Goal: Understand process/instructions: Learn how to perform a task or action

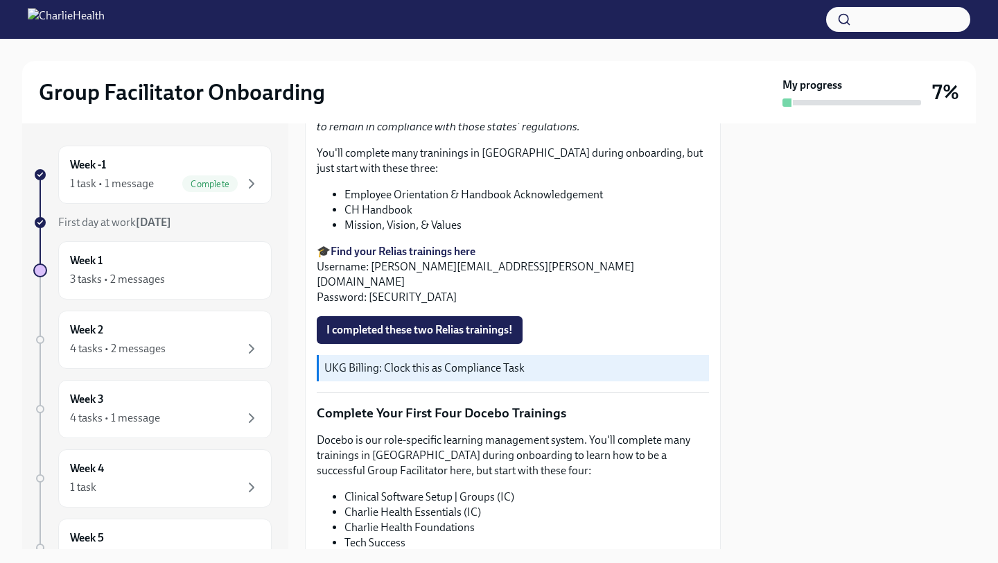
scroll to position [1490, 0]
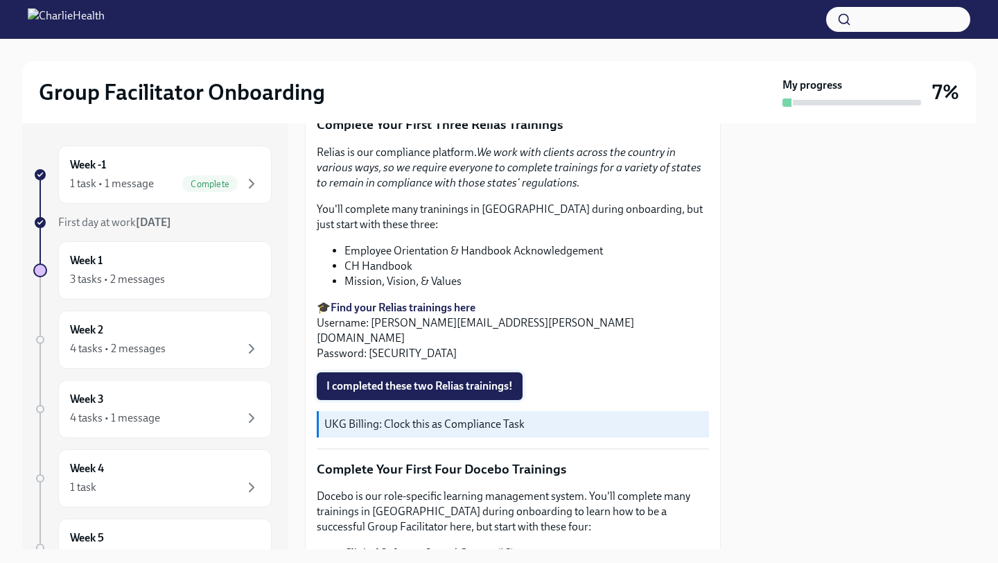
click at [471, 379] on span "I completed these two Relias trainings!" at bounding box center [419, 386] width 186 height 14
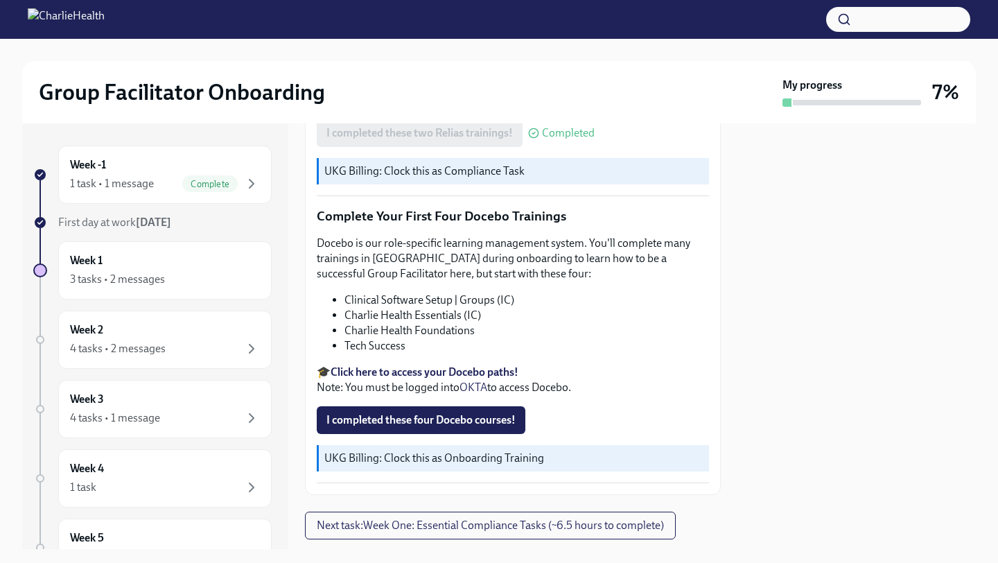
scroll to position [1731, 0]
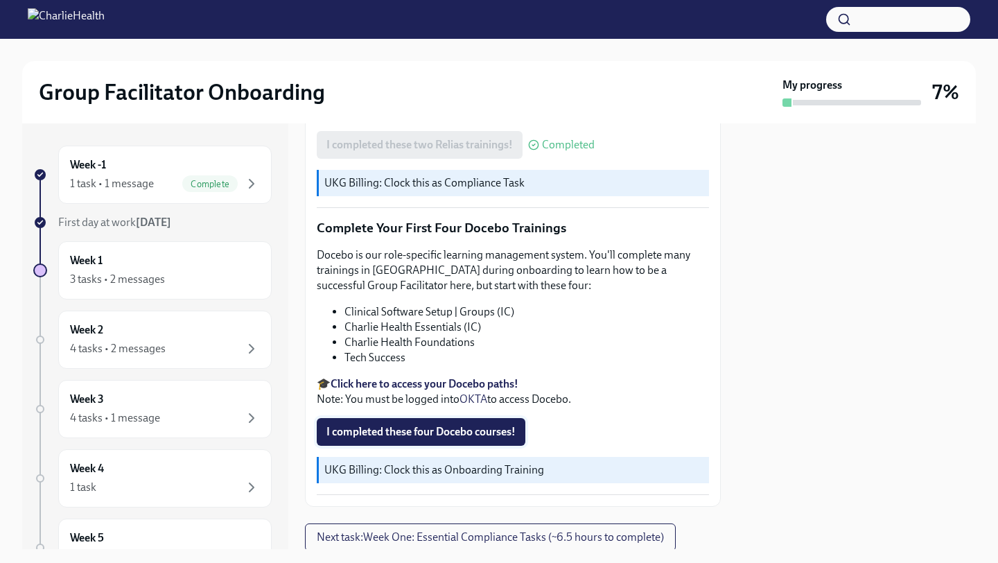
click at [403, 425] on span "I completed these four Docebo courses!" at bounding box center [420, 432] width 189 height 14
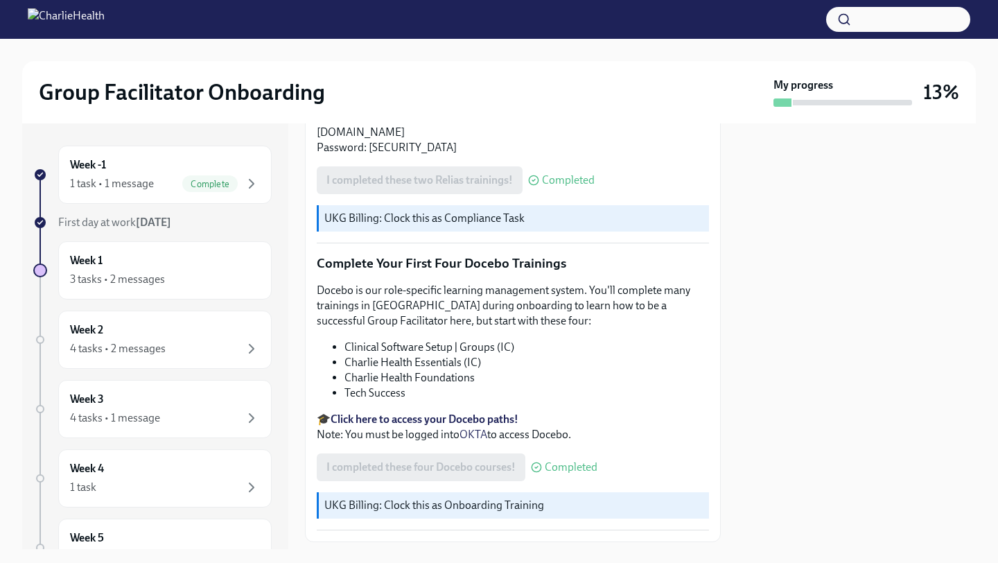
scroll to position [1762, 0]
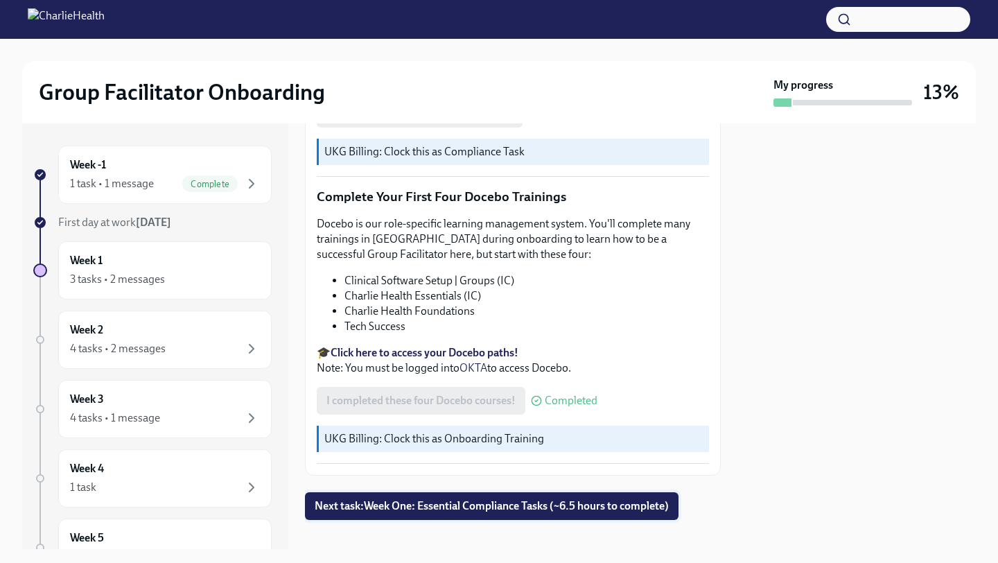
click at [491, 499] on span "Next task : Week One: Essential Compliance Tasks (~6.5 hours to complete)" at bounding box center [492, 506] width 354 height 14
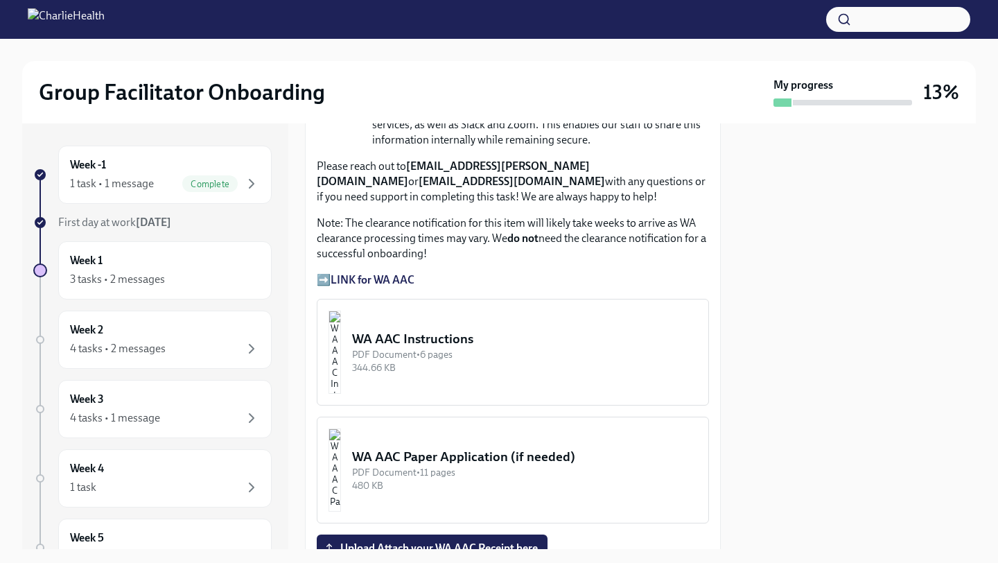
scroll to position [1182, 0]
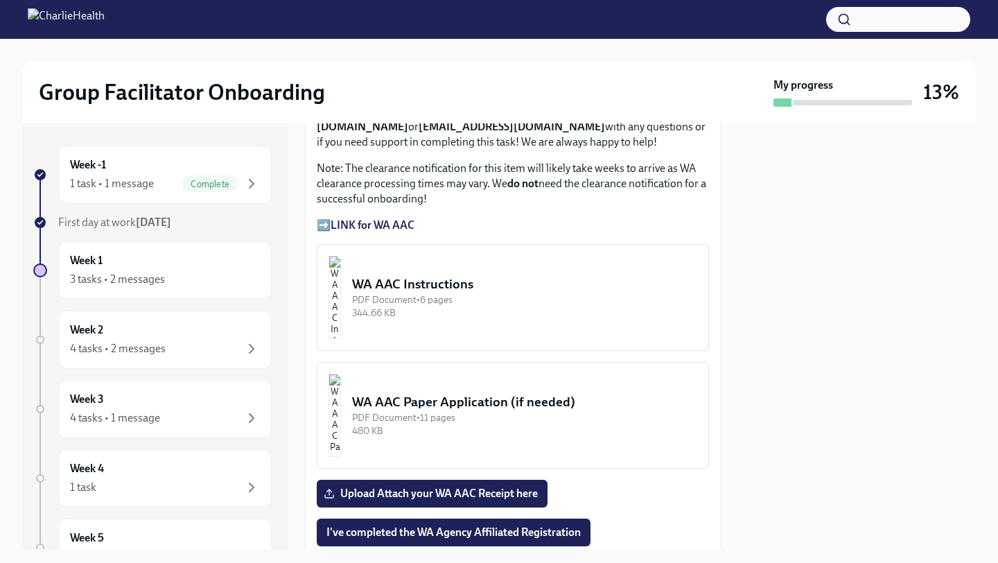
click at [458, 323] on button "WA AAC Instructions PDF Document • 6 pages 344.66 KB" at bounding box center [513, 297] width 392 height 107
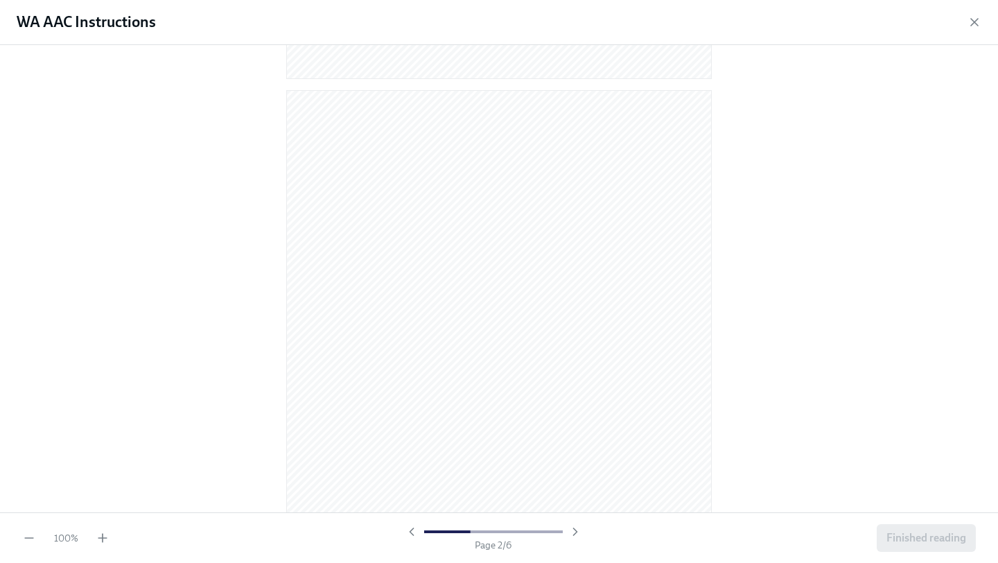
scroll to position [510, 0]
click at [974, 24] on icon "button" at bounding box center [974, 22] width 14 height 14
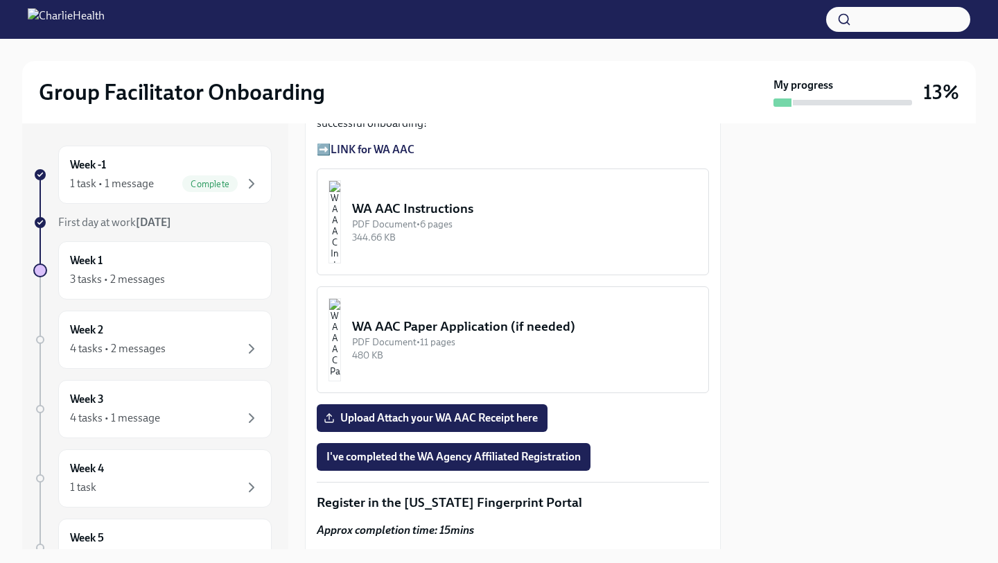
scroll to position [1264, 0]
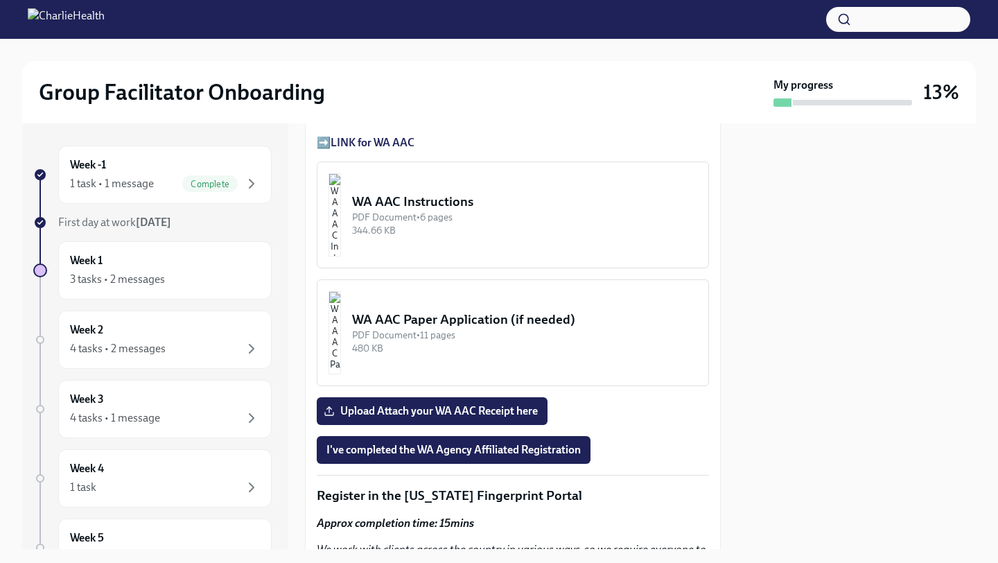
click at [453, 313] on div "WA AAC Paper Application (if needed)" at bounding box center [524, 319] width 345 height 18
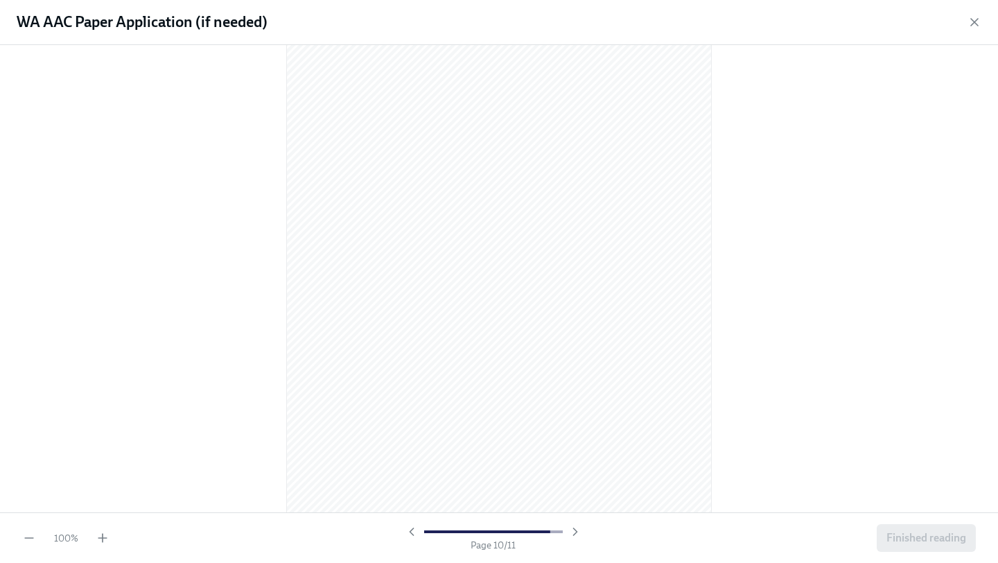
scroll to position [3339, 0]
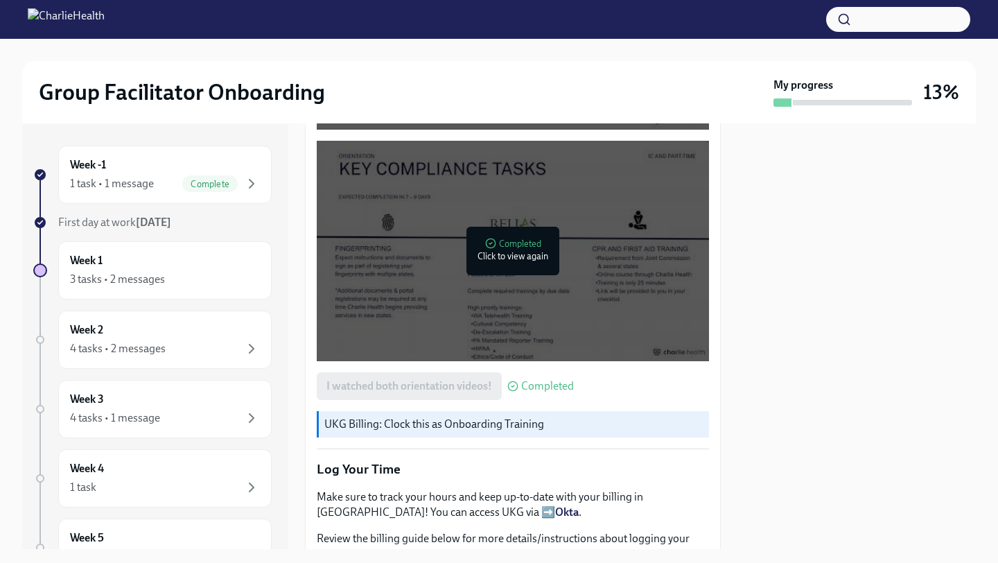
scroll to position [1762, 0]
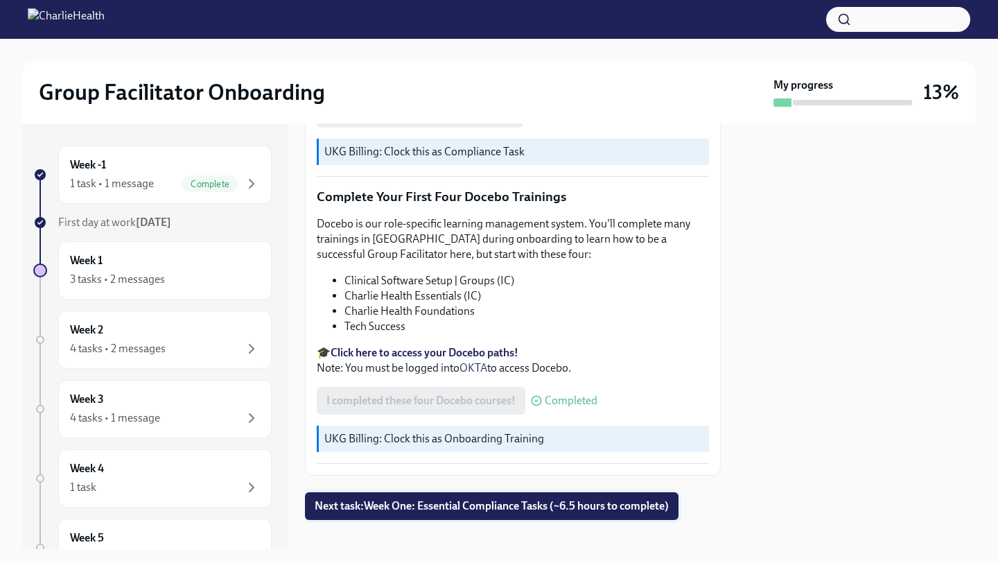
click at [458, 499] on span "Next task : Week One: Essential Compliance Tasks (~6.5 hours to complete)" at bounding box center [492, 506] width 354 height 14
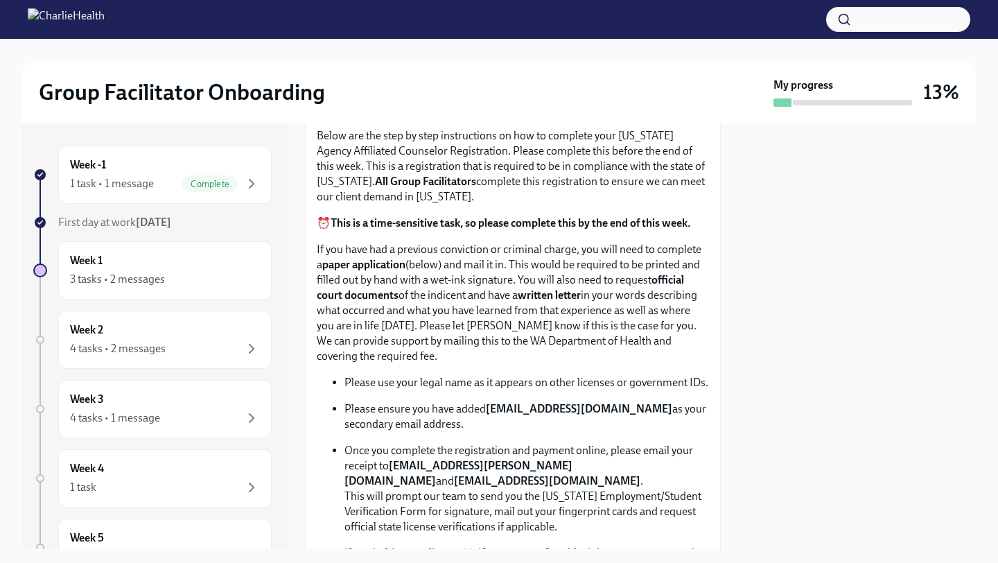
scroll to position [600, 0]
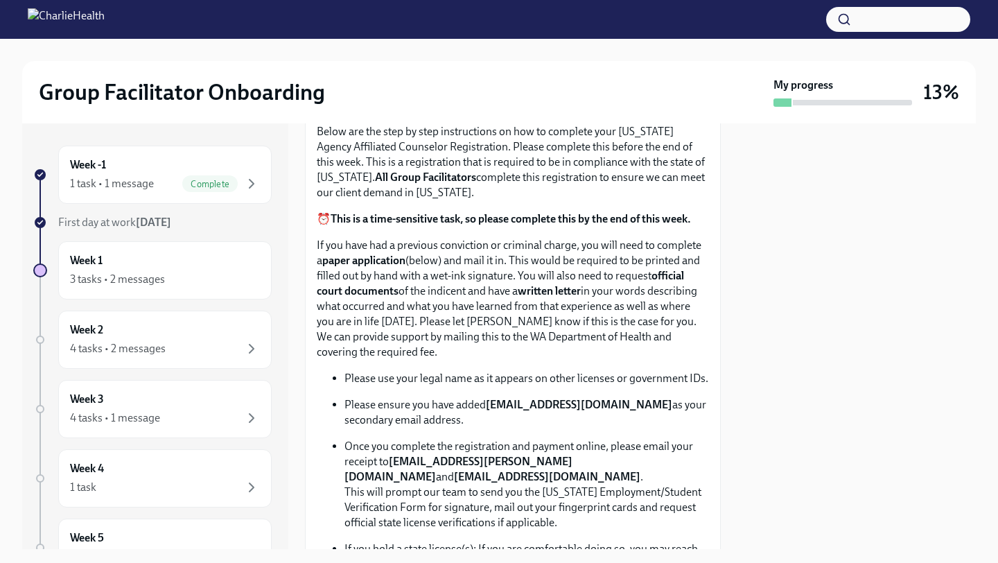
drag, startPoint x: 314, startPoint y: 244, endPoint x: 597, endPoint y: 351, distance: 302.2
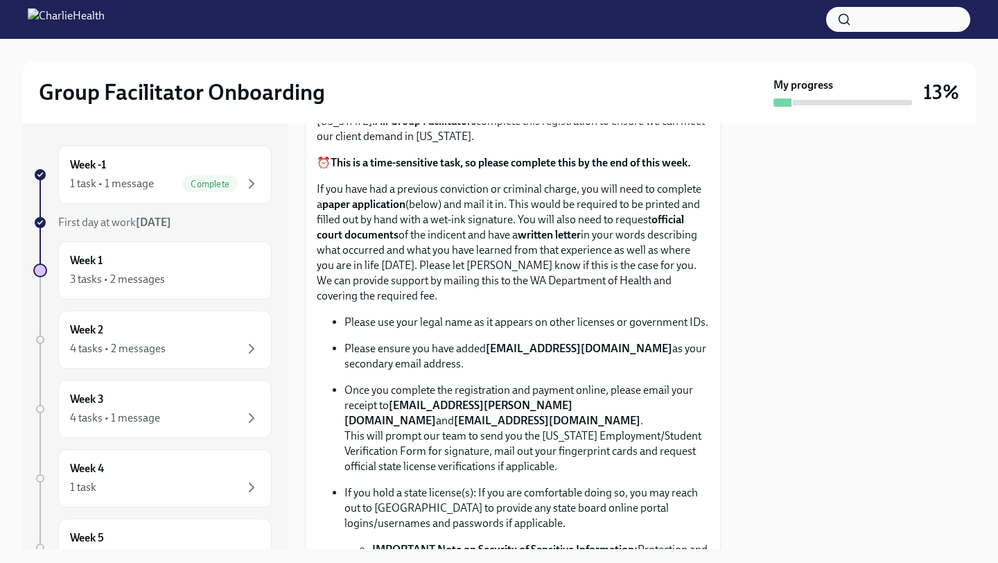
scroll to position [686, 0]
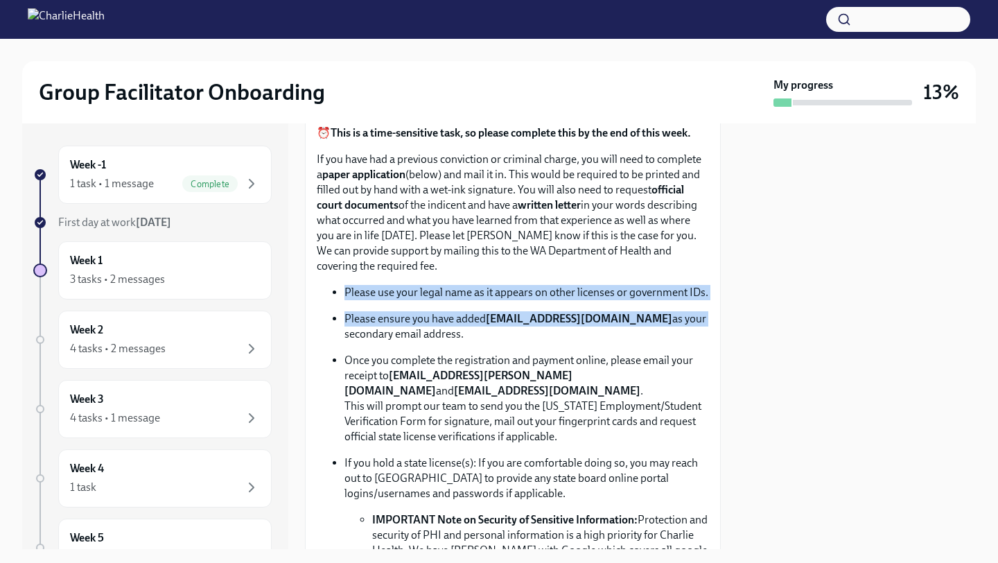
drag, startPoint x: 345, startPoint y: 295, endPoint x: 705, endPoint y: 311, distance: 360.0
click at [705, 311] on ul "Please use your legal name as it appears on other licenses or government IDs. P…" at bounding box center [513, 437] width 392 height 304
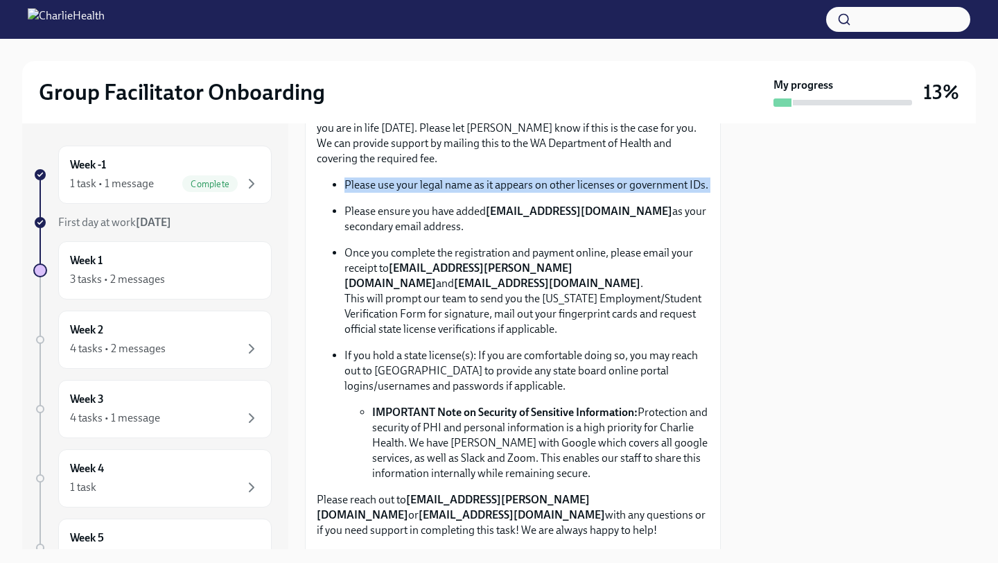
scroll to position [800, 0]
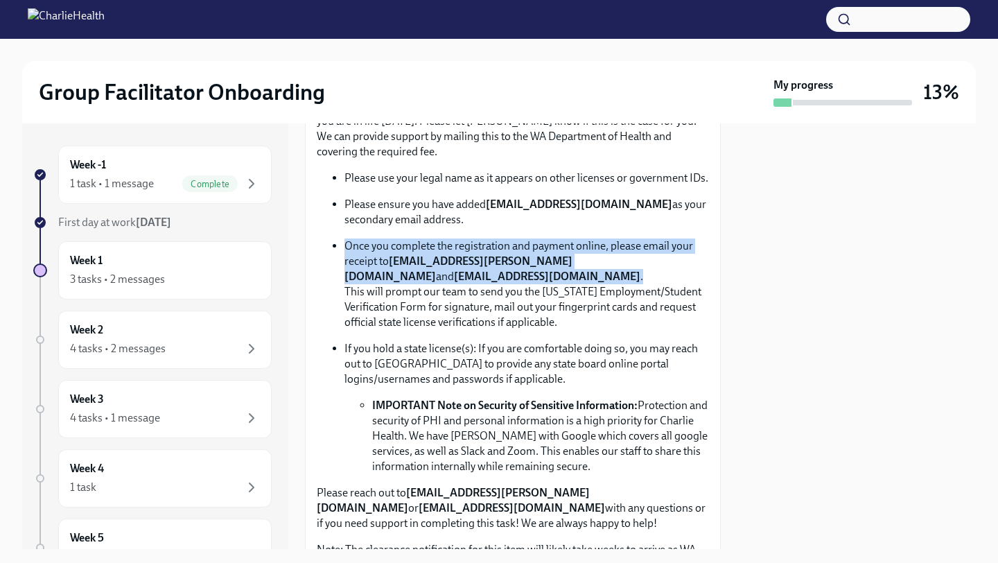
drag, startPoint x: 336, startPoint y: 244, endPoint x: 514, endPoint y: 281, distance: 181.9
click at [514, 281] on li "Once you complete the registration and payment online, please email your receip…" at bounding box center [526, 283] width 365 height 91
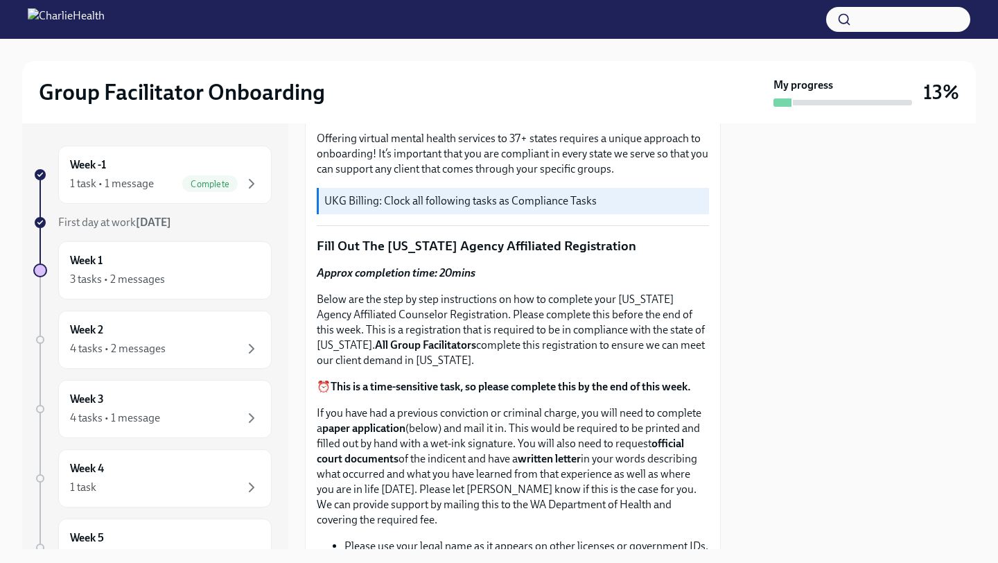
scroll to position [449, 0]
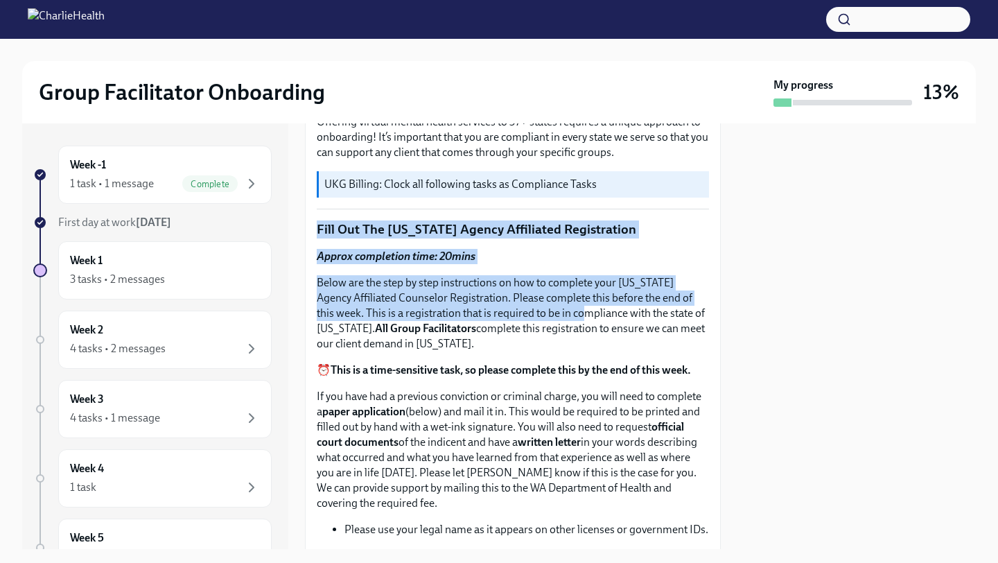
drag, startPoint x: 316, startPoint y: 226, endPoint x: 584, endPoint y: 310, distance: 280.3
click at [398, 300] on p "Below are the step by step instructions on how to complete your [US_STATE] Agen…" at bounding box center [513, 313] width 392 height 76
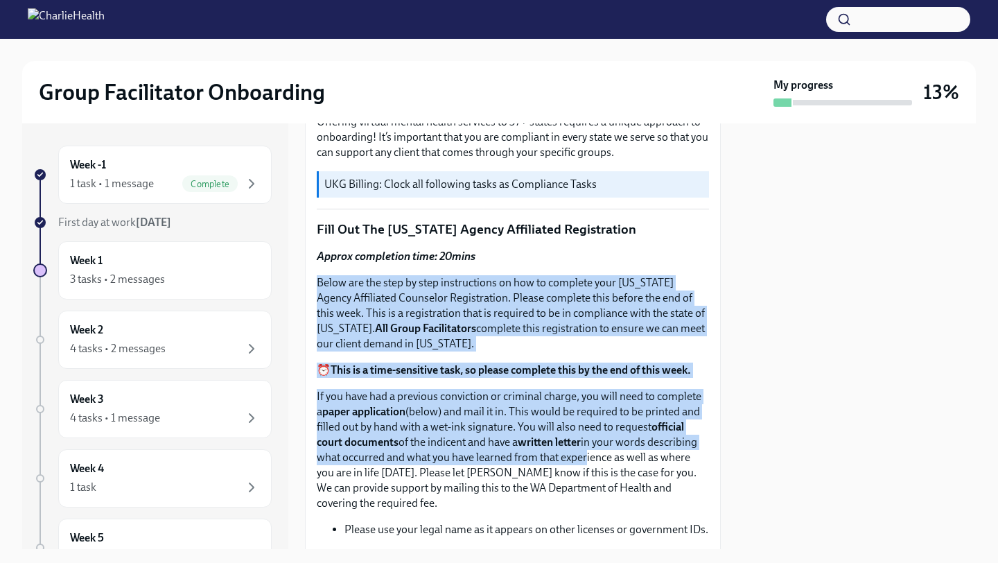
drag, startPoint x: 315, startPoint y: 283, endPoint x: 585, endPoint y: 461, distance: 323.1
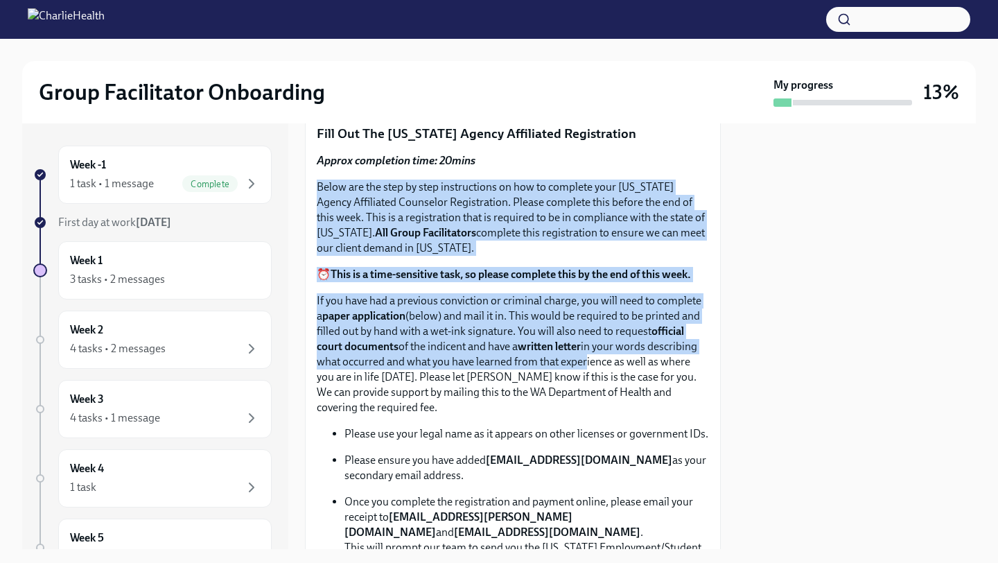
scroll to position [545, 0]
click at [525, 331] on p "If you have had a previous conviction or criminal charge, you will need to comp…" at bounding box center [513, 354] width 392 height 122
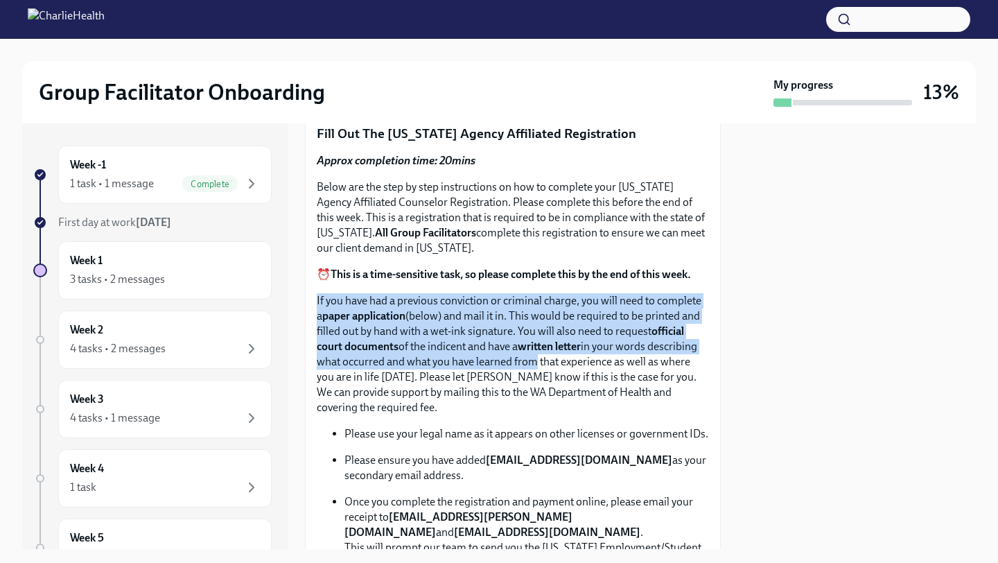
drag, startPoint x: 312, startPoint y: 297, endPoint x: 529, endPoint y: 356, distance: 225.4
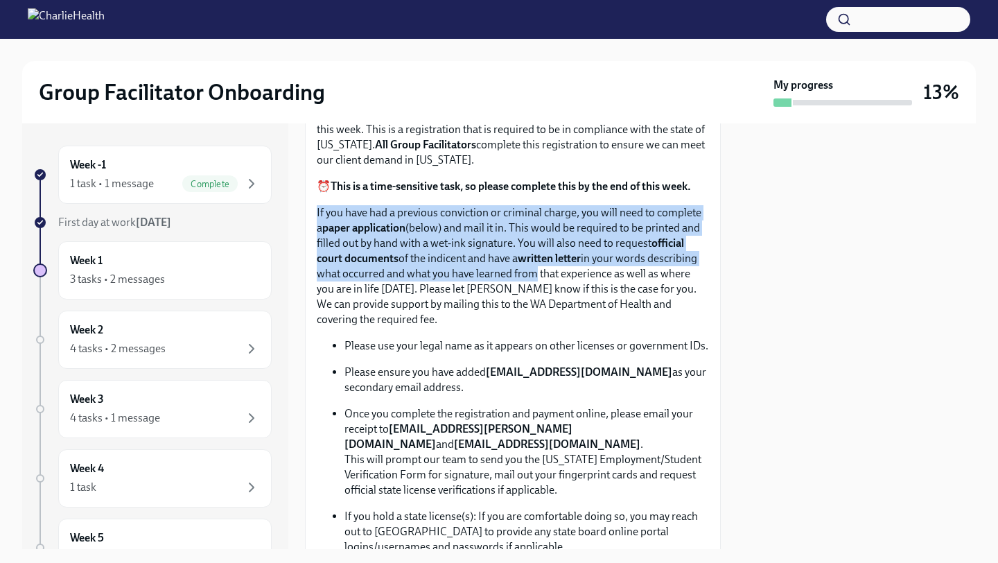
scroll to position [634, 0]
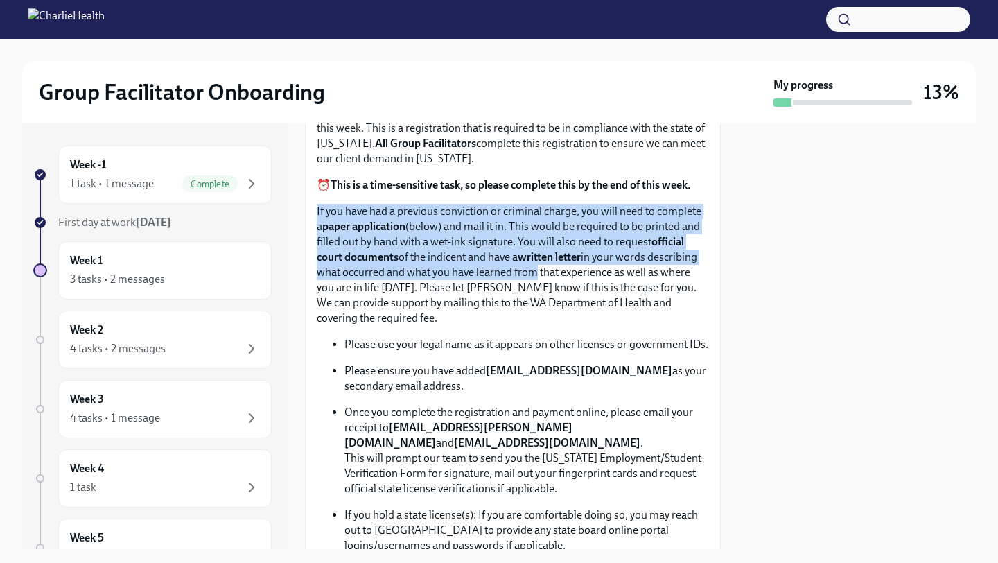
click at [324, 335] on div "Approx completion time: 20mins Below are the step by step instructions on how t…" at bounding box center [513, 422] width 392 height 717
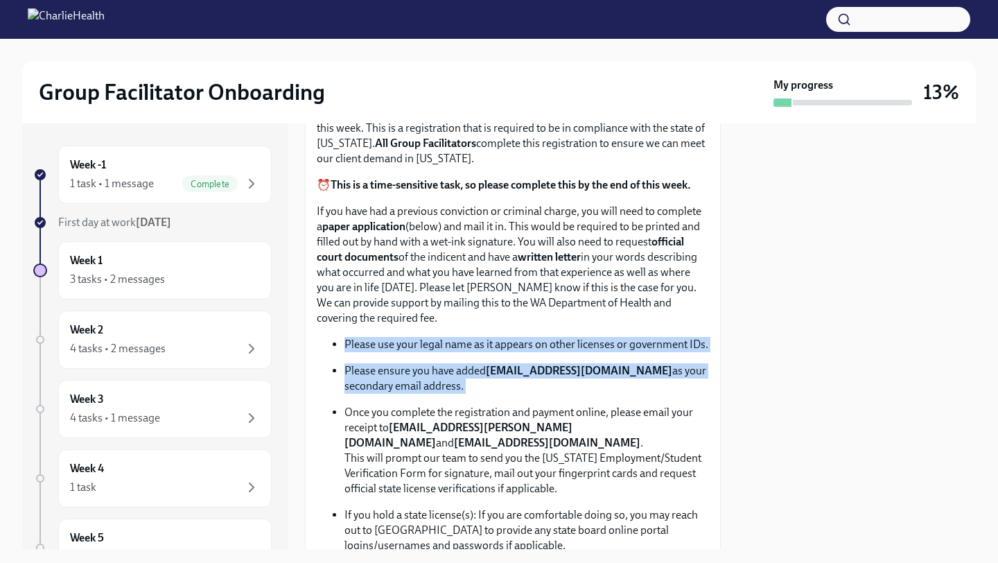
drag, startPoint x: 339, startPoint y: 342, endPoint x: 467, endPoint y: 398, distance: 139.7
click at [467, 398] on ul "Please use your legal name as it appears on other licenses or government IDs. P…" at bounding box center [513, 489] width 392 height 304
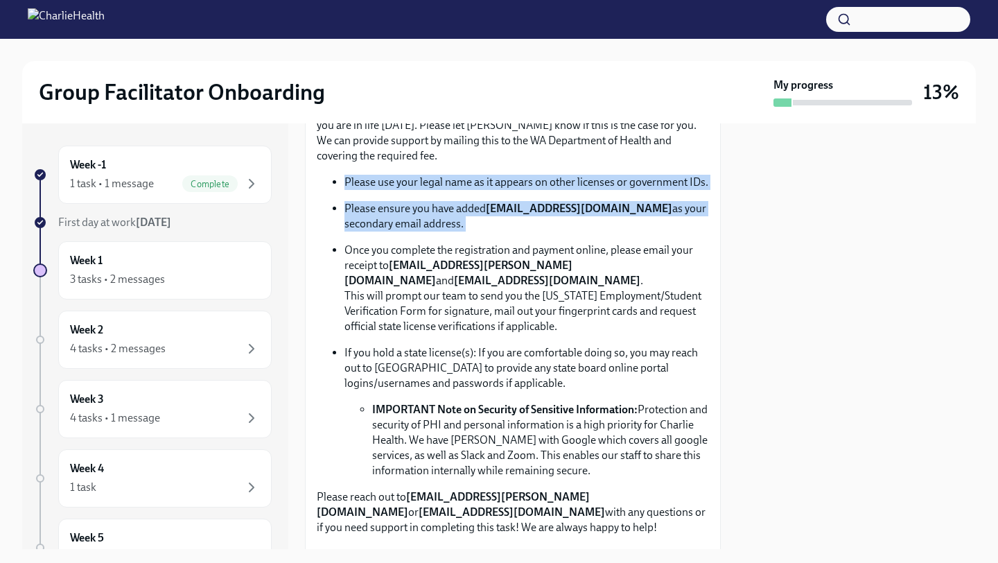
scroll to position [799, 0]
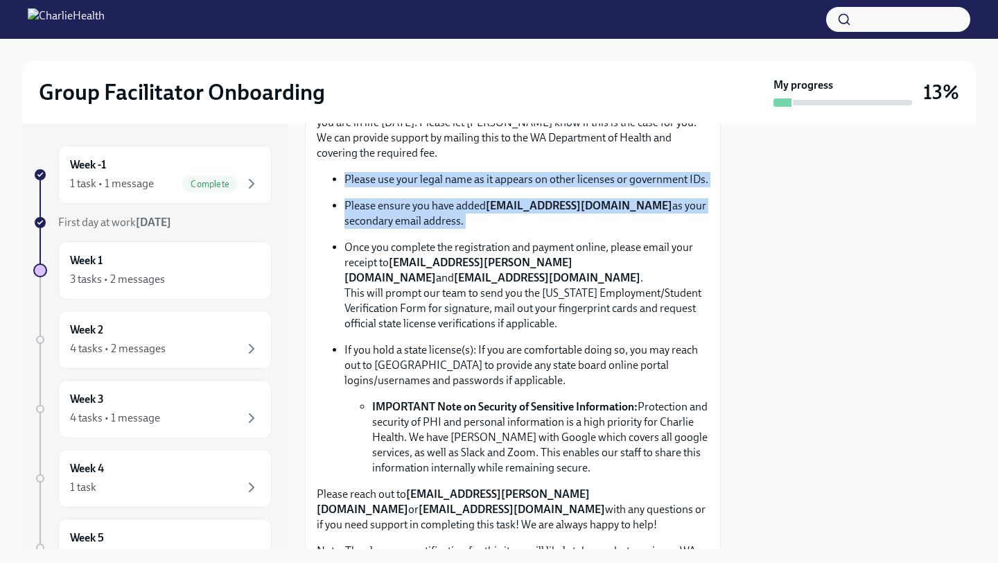
click at [347, 249] on p "Once you complete the registration and payment online, please email your receip…" at bounding box center [526, 285] width 365 height 91
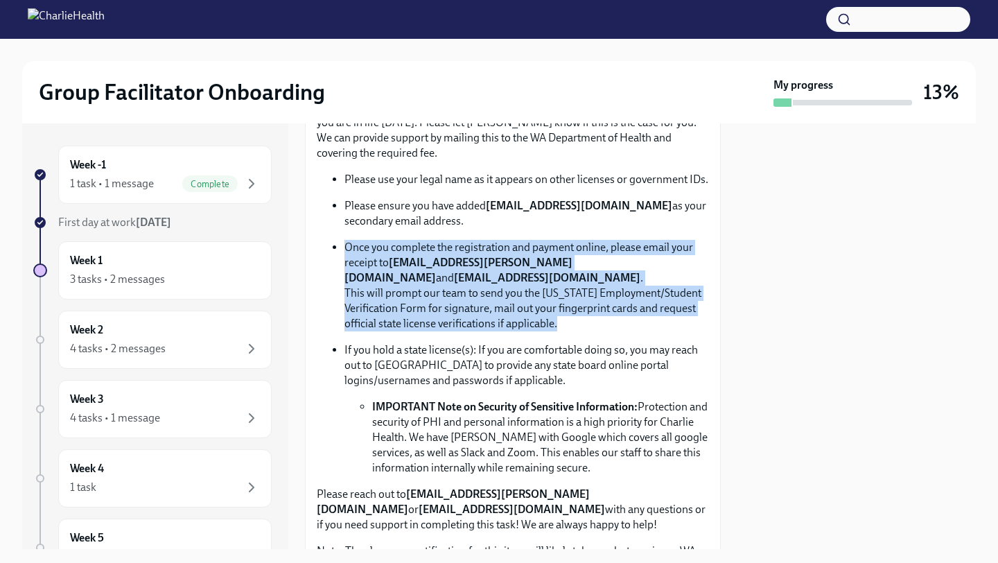
drag, startPoint x: 346, startPoint y: 249, endPoint x: 655, endPoint y: 331, distance: 319.5
click at [655, 331] on p "Once you complete the registration and payment online, please email your receip…" at bounding box center [526, 285] width 365 height 91
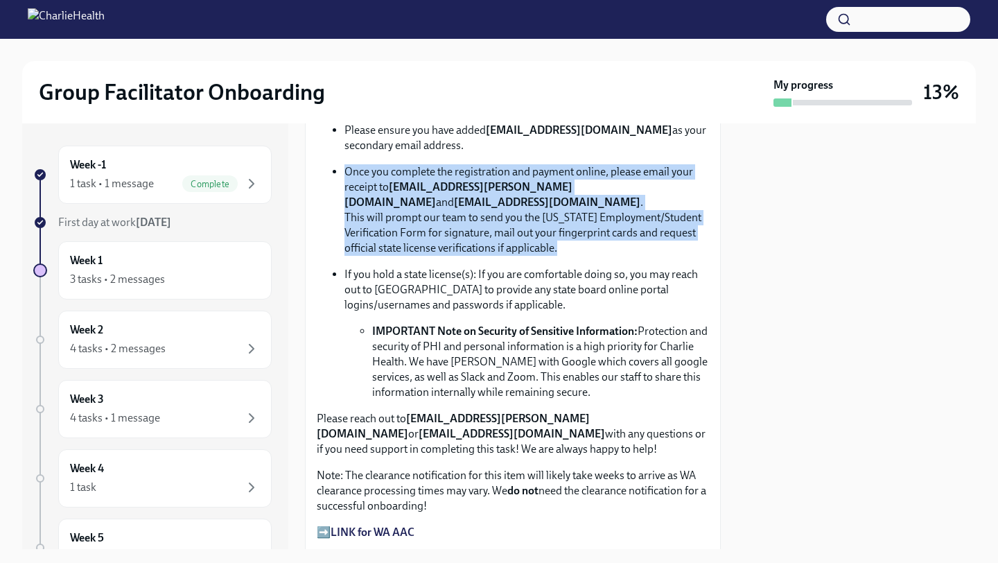
scroll to position [886, 0]
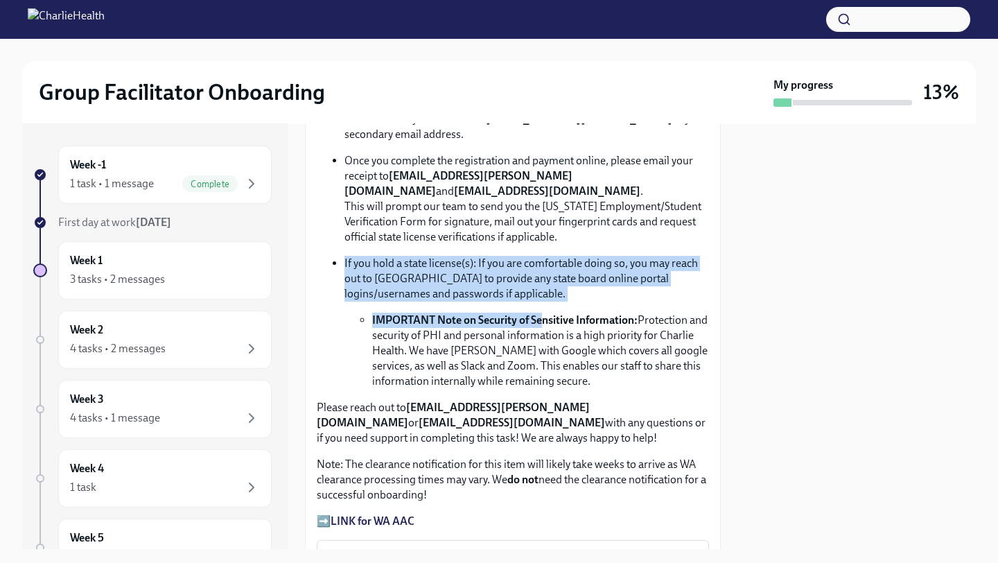
drag, startPoint x: 336, startPoint y: 257, endPoint x: 545, endPoint y: 319, distance: 217.5
click at [545, 319] on li "If you hold a state license(s): If you are comfortable doing so, you may reach …" at bounding box center [526, 322] width 365 height 133
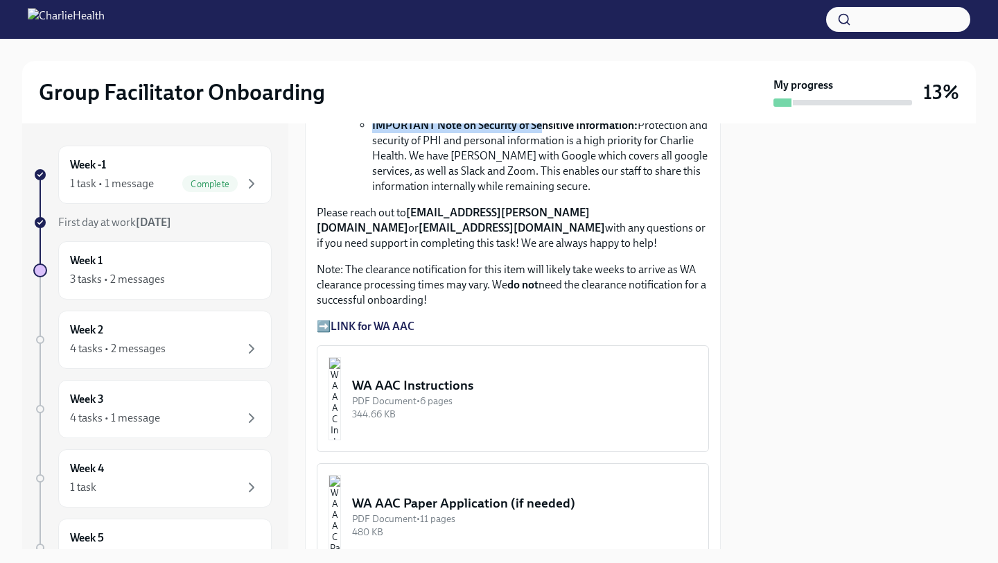
scroll to position [1087, 0]
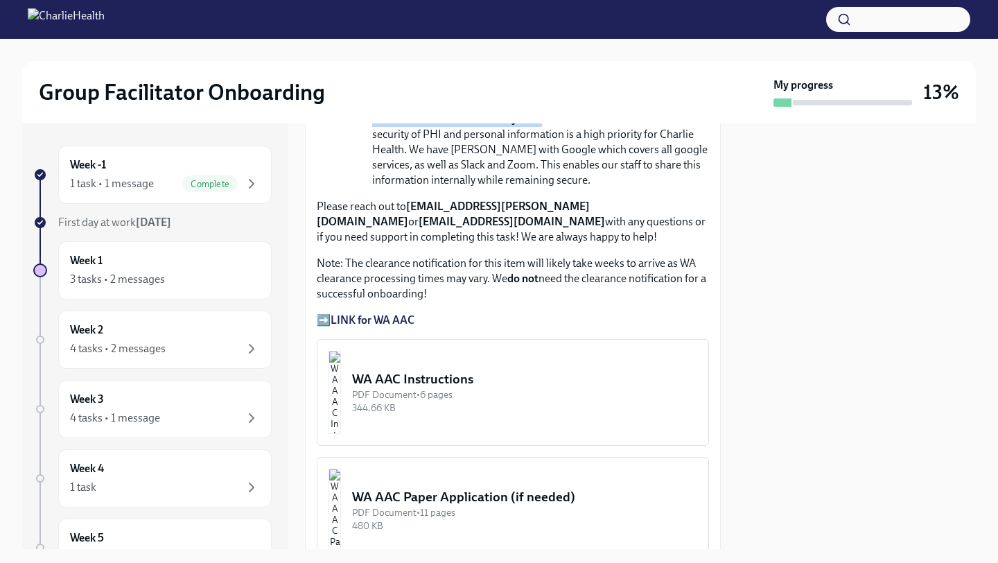
click at [363, 324] on strong "LINK for WA AAC" at bounding box center [373, 319] width 84 height 13
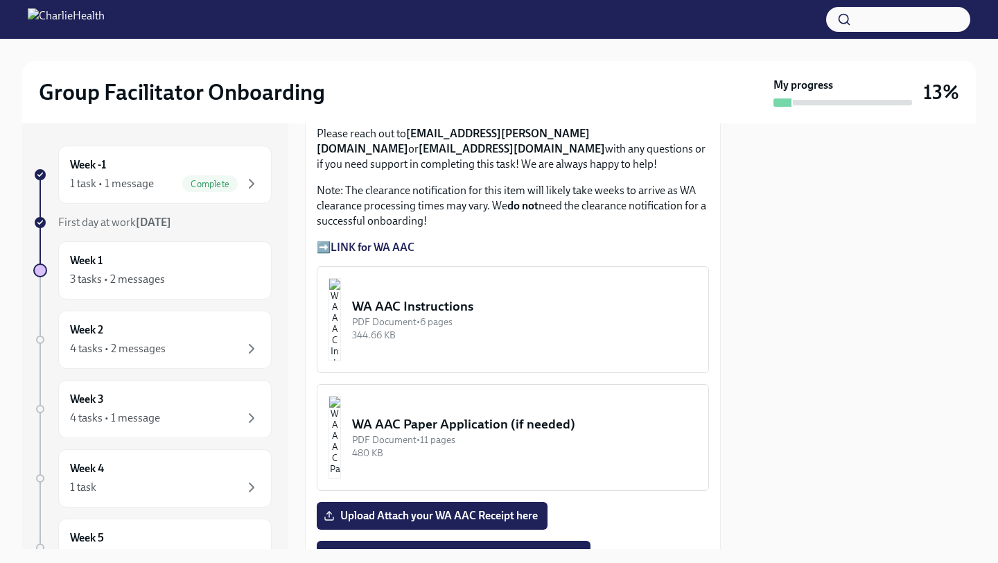
scroll to position [1124, 0]
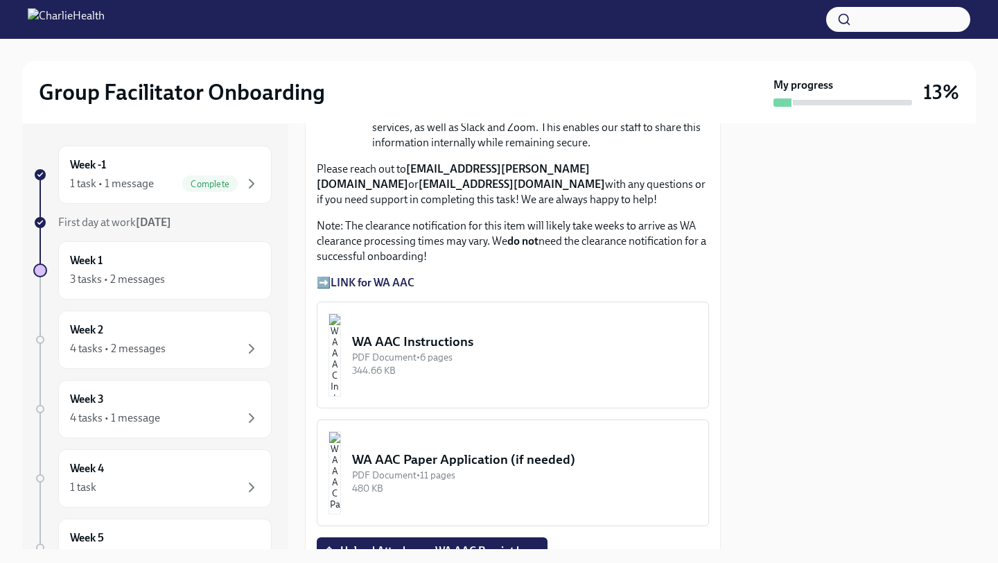
click at [421, 357] on div "PDF Document • 6 pages" at bounding box center [524, 357] width 345 height 13
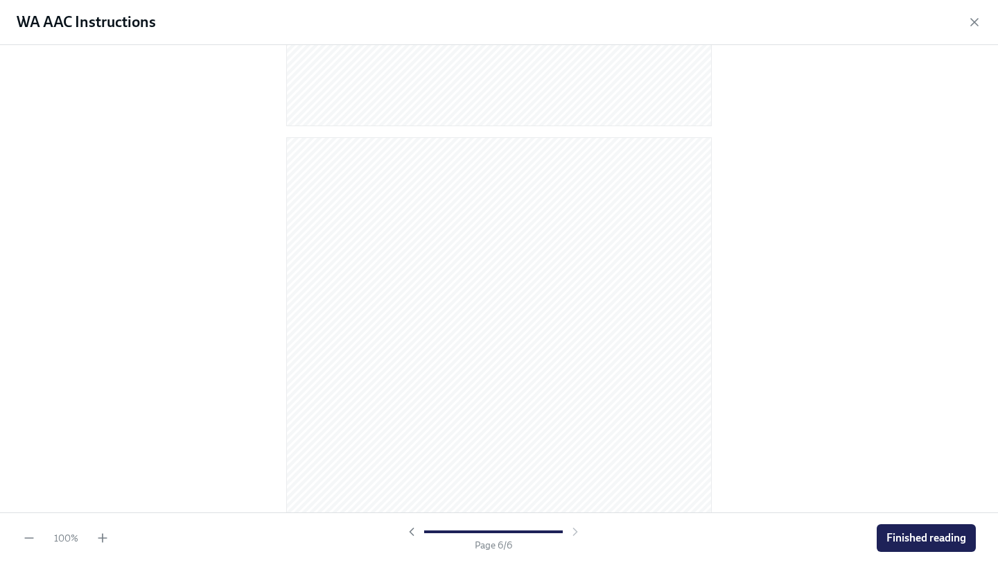
scroll to position [2912, 0]
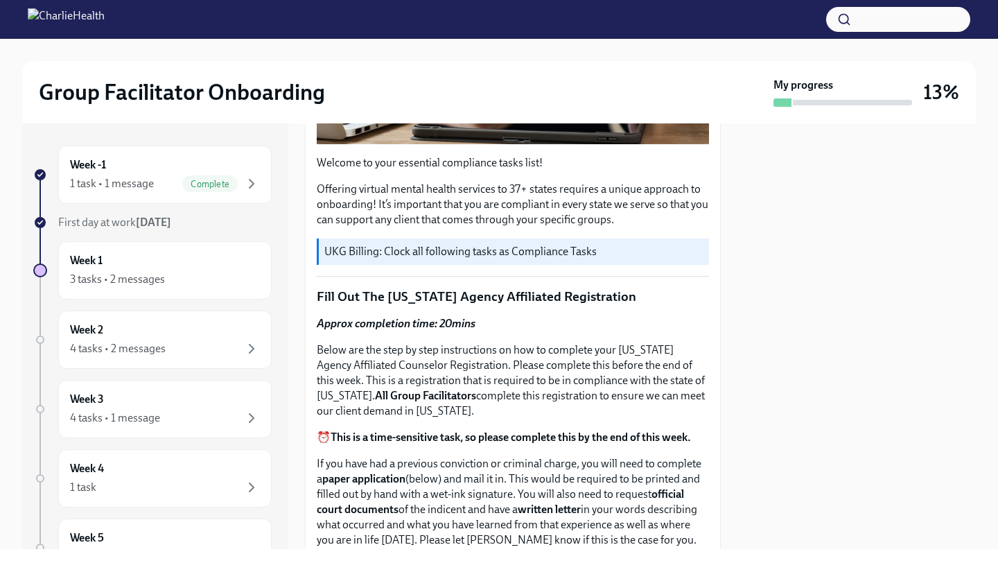
scroll to position [377, 0]
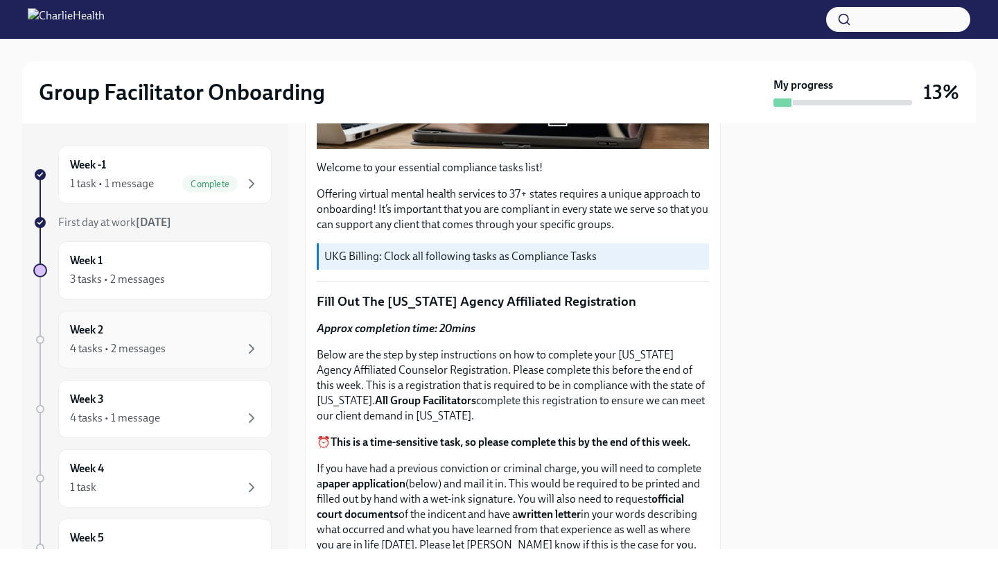
click at [208, 340] on div "4 tasks • 2 messages" at bounding box center [165, 348] width 190 height 17
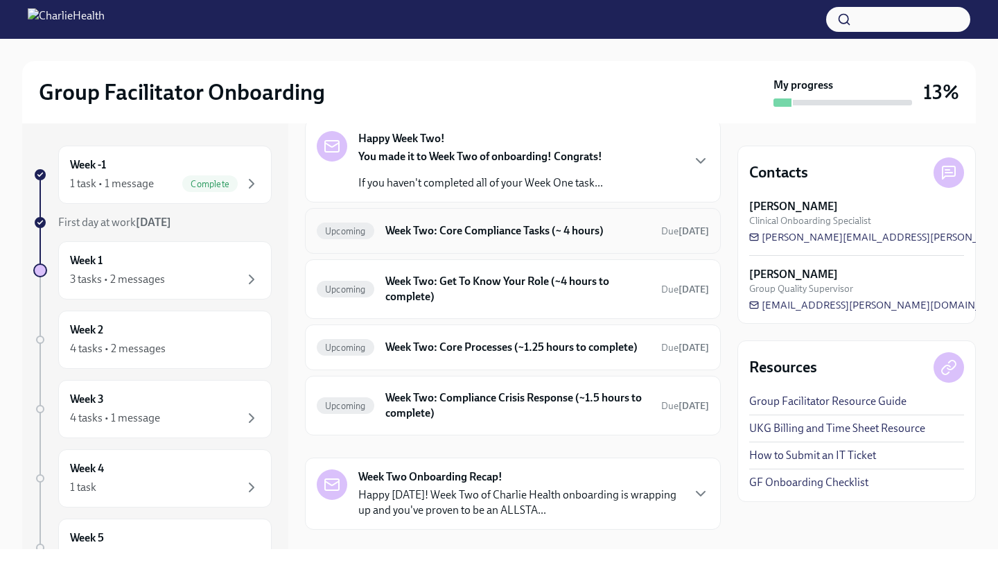
scroll to position [93, 0]
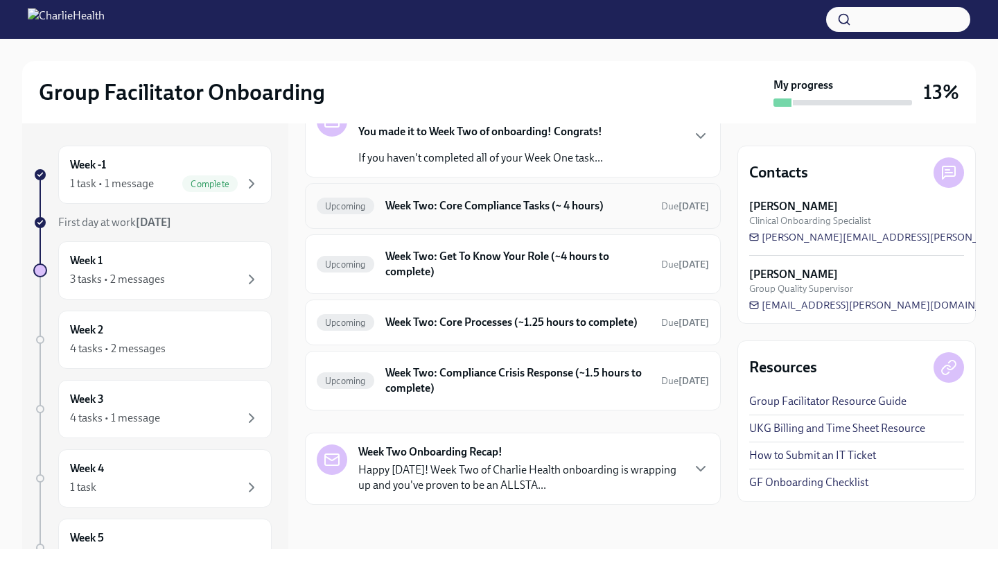
click at [453, 209] on h6 "Week Two: Core Compliance Tasks (~ 4 hours)" at bounding box center [517, 205] width 265 height 15
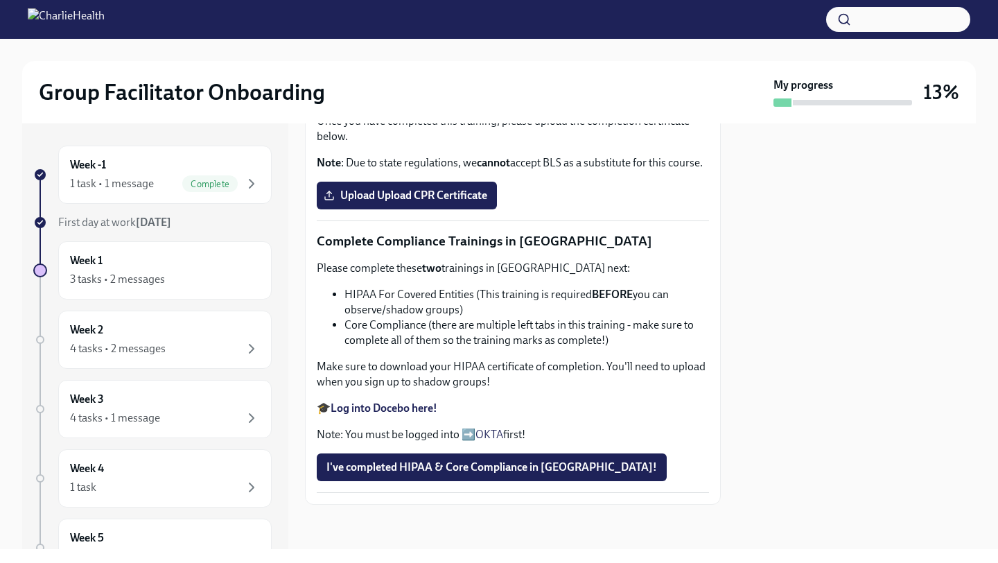
scroll to position [742, 0]
click at [139, 178] on div "1 task • 1 message" at bounding box center [112, 183] width 84 height 15
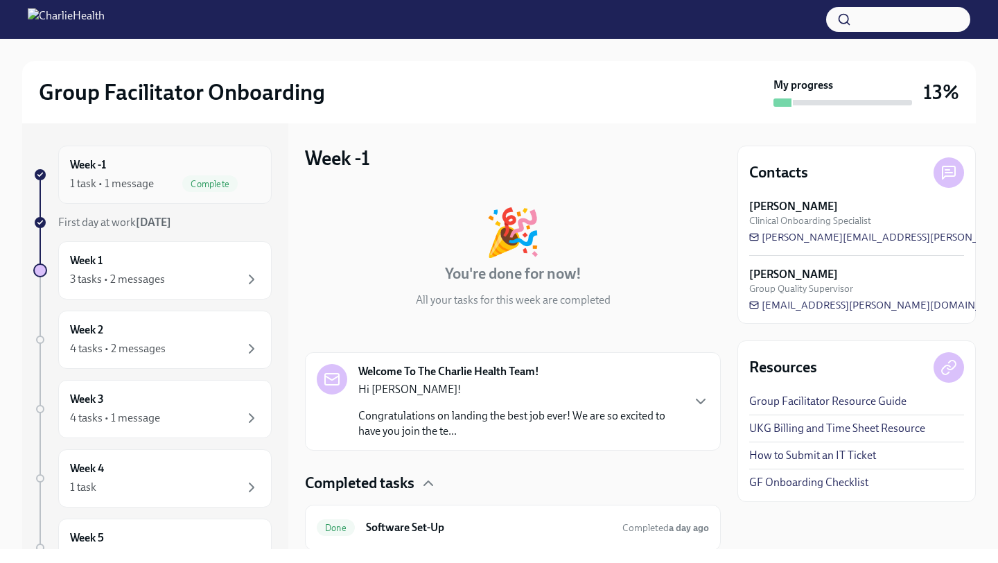
click at [139, 194] on div "Week -1 1 task • 1 message Complete" at bounding box center [164, 175] width 213 height 58
click at [139, 294] on div "Week 1 3 tasks • 2 messages" at bounding box center [164, 270] width 213 height 58
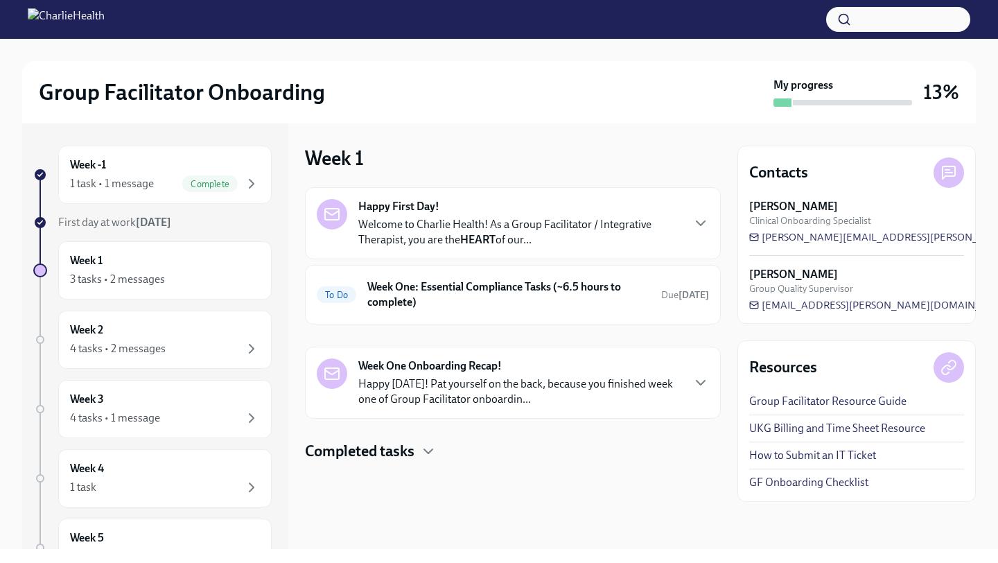
click at [380, 394] on p "Happy Friday! Pat yourself on the back, because you finished week one of Group …" at bounding box center [519, 391] width 323 height 30
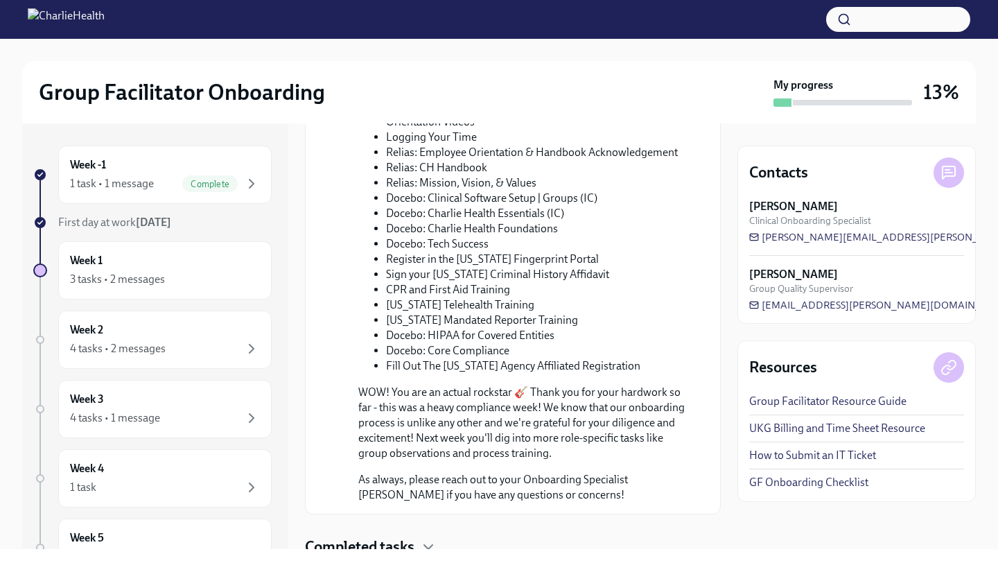
scroll to position [569, 0]
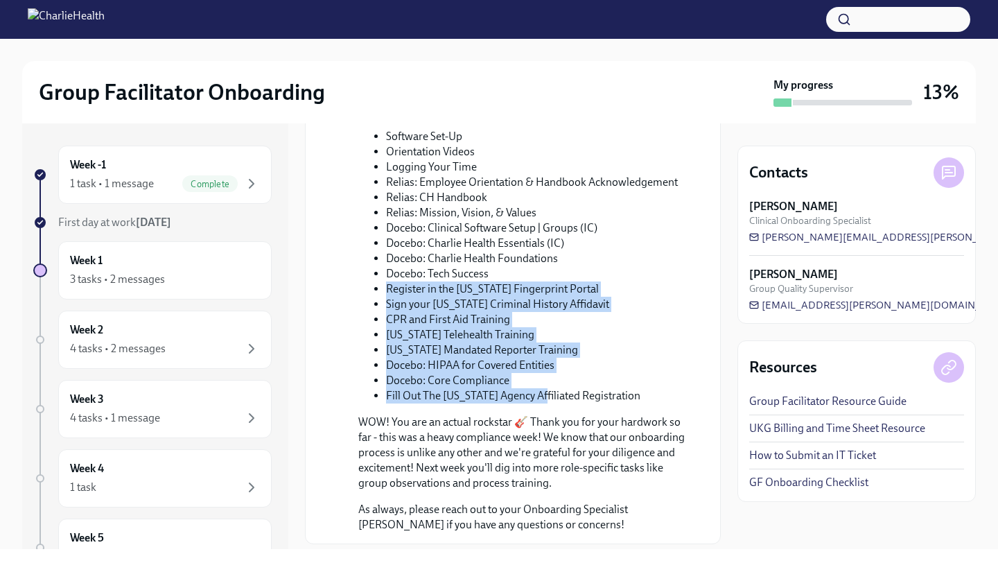
drag, startPoint x: 383, startPoint y: 286, endPoint x: 549, endPoint y: 394, distance: 198.2
click at [549, 394] on ul "Software Set-Up Orientation Videos Logging Your Time Relias: Employee Orientati…" at bounding box center [522, 266] width 328 height 274
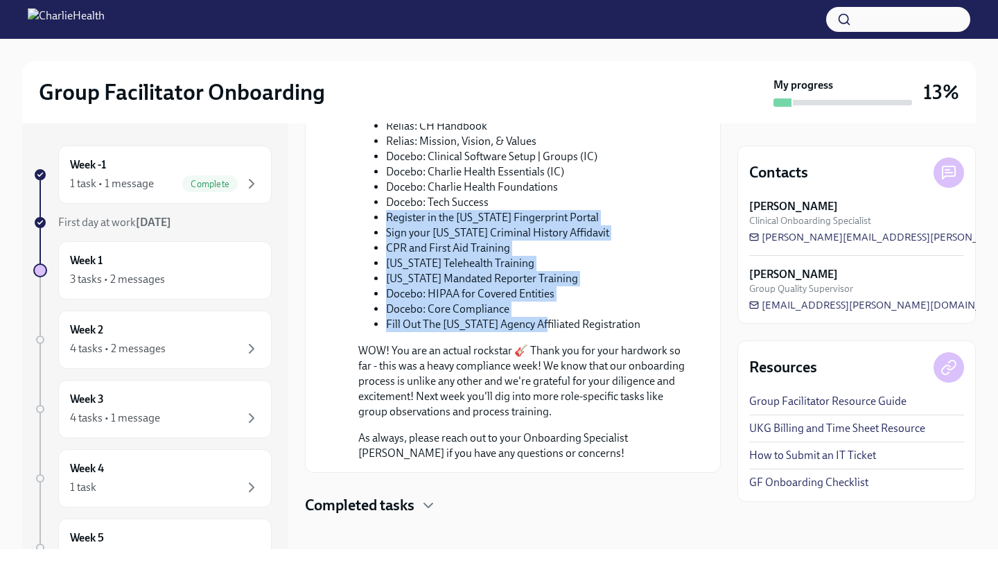
scroll to position [651, 0]
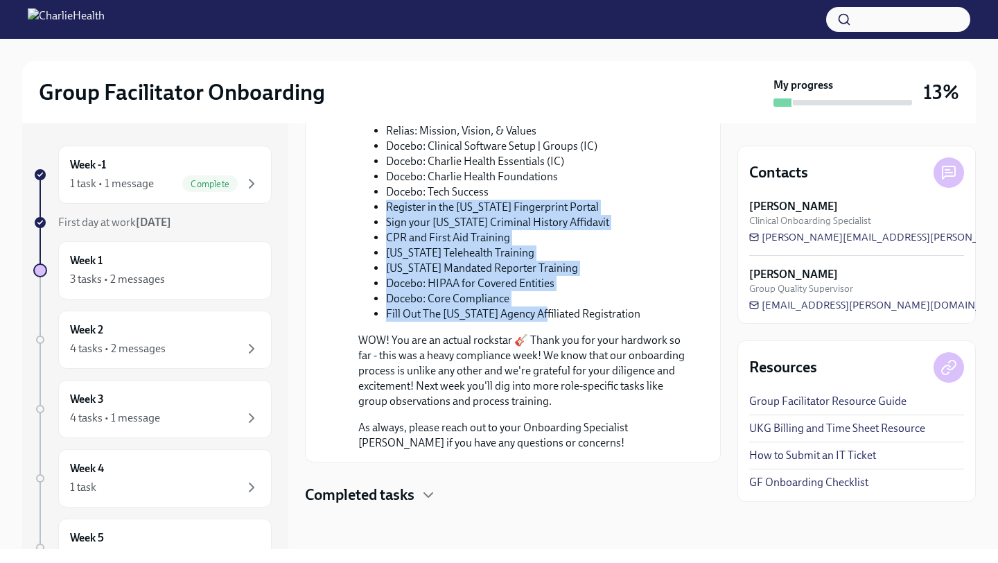
click at [797, 480] on link "GF Onboarding Checklist" at bounding box center [808, 482] width 119 height 15
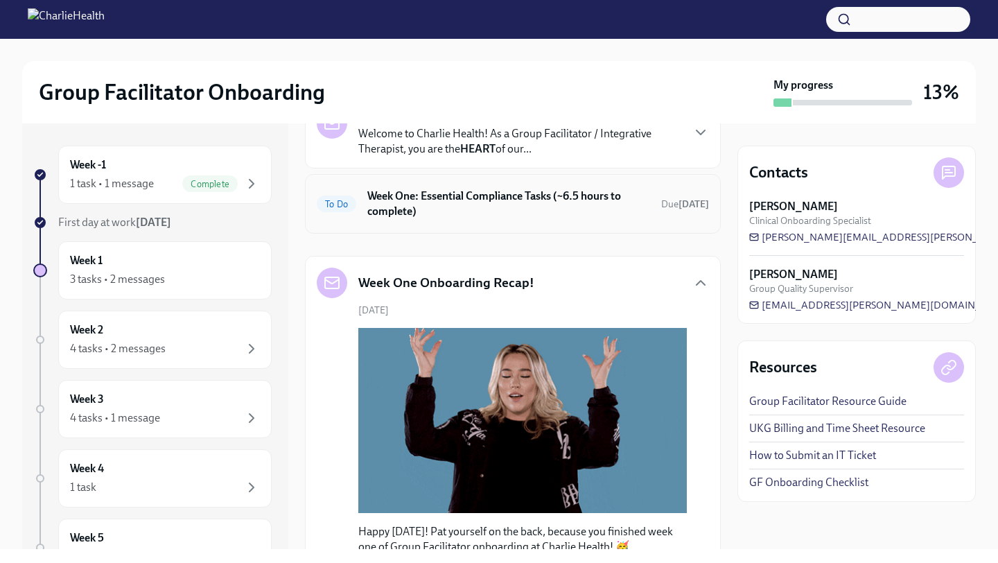
scroll to position [123, 0]
